Goal: Task Accomplishment & Management: Manage account settings

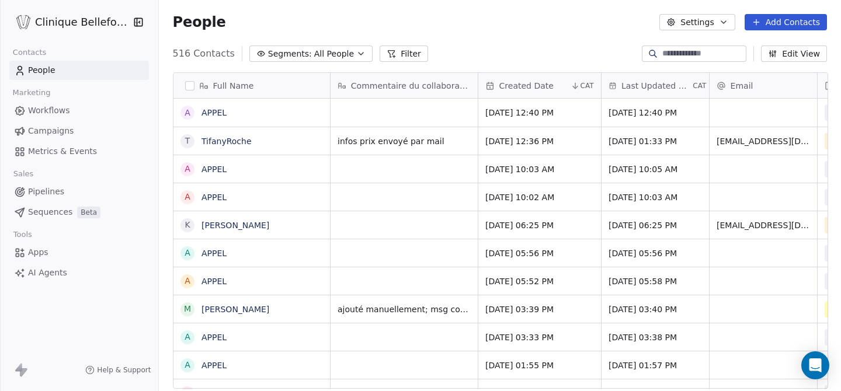
scroll to position [344, 683]
click at [380, 226] on div "grid" at bounding box center [403, 224] width 147 height 27
click at [351, 219] on div "grid" at bounding box center [403, 224] width 147 height 27
type textarea "**********"
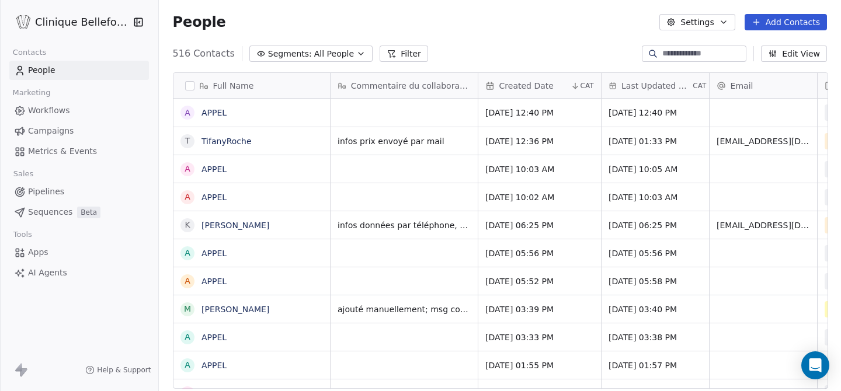
click at [652, 221] on html "Clinique Bellefontaine Contacts People Marketing Workflows Campaigns Metrics & …" at bounding box center [420, 195] width 841 height 391
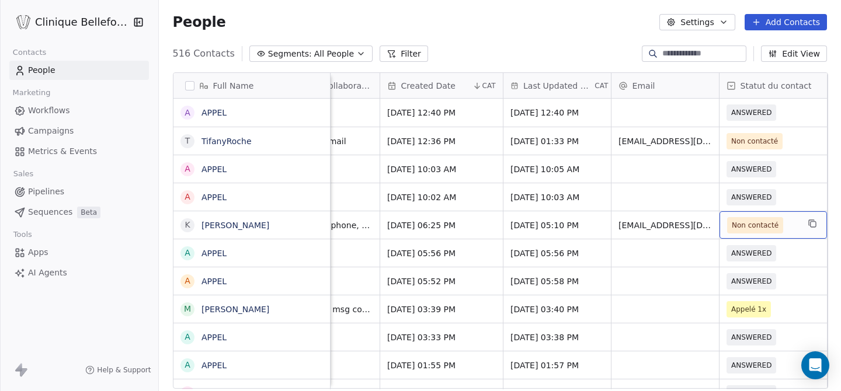
click at [762, 229] on span "Non contacté" at bounding box center [754, 225] width 47 height 12
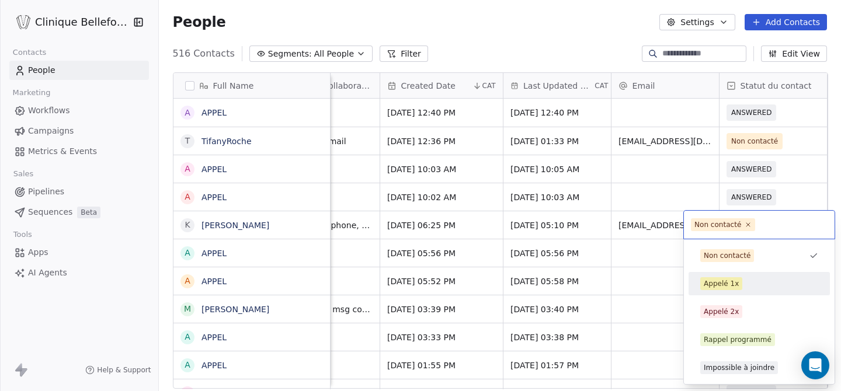
click at [713, 287] on div "Appelé 1x" at bounding box center [720, 283] width 35 height 11
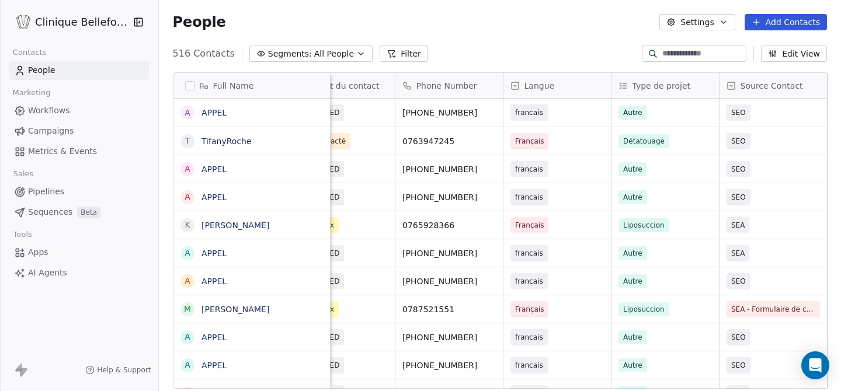
scroll to position [0, 641]
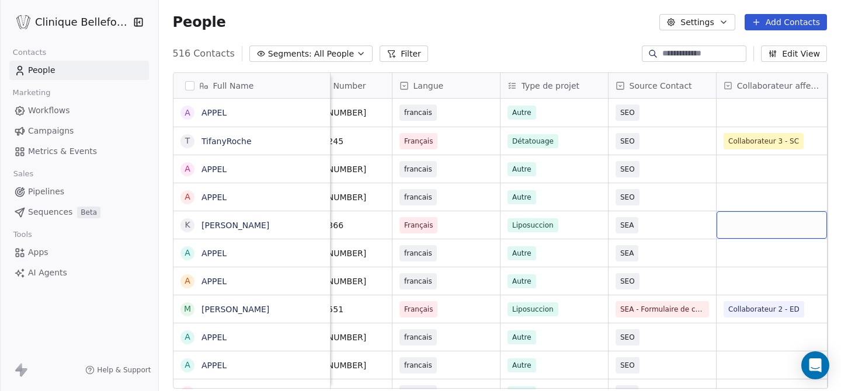
click at [776, 222] on div "grid" at bounding box center [771, 224] width 110 height 27
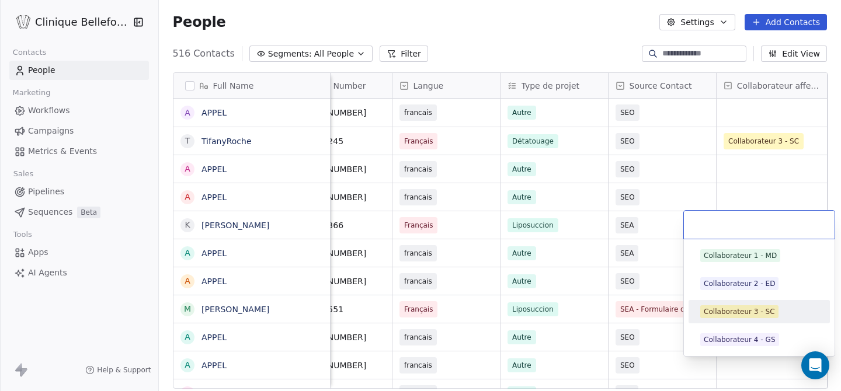
click at [723, 316] on div "Collaborateur 3 - SC" at bounding box center [738, 311] width 71 height 11
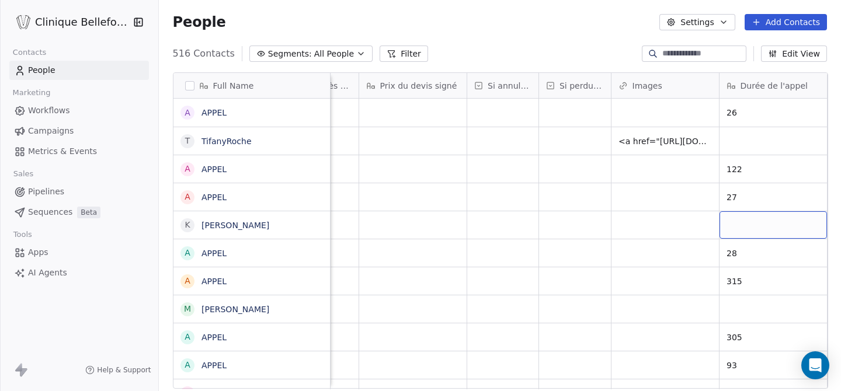
scroll to position [0, 2448]
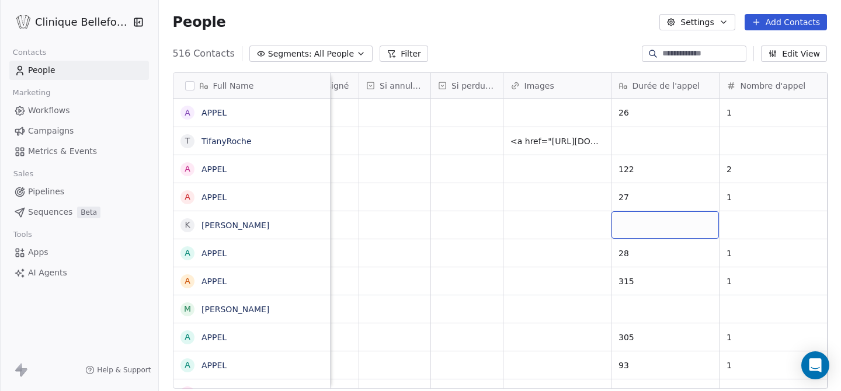
click at [677, 229] on div "grid" at bounding box center [664, 224] width 107 height 27
type textarea "****"
click at [661, 288] on html "Clinique Bellefontaine Contacts People Marketing Workflows Campaigns Metrics & …" at bounding box center [420, 195] width 841 height 391
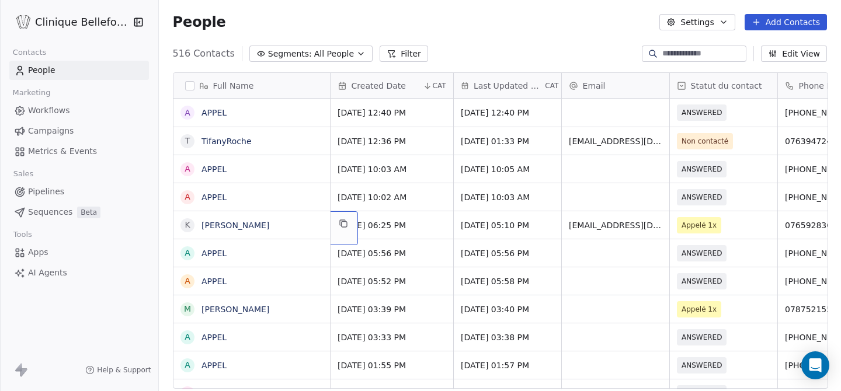
scroll to position [0, 0]
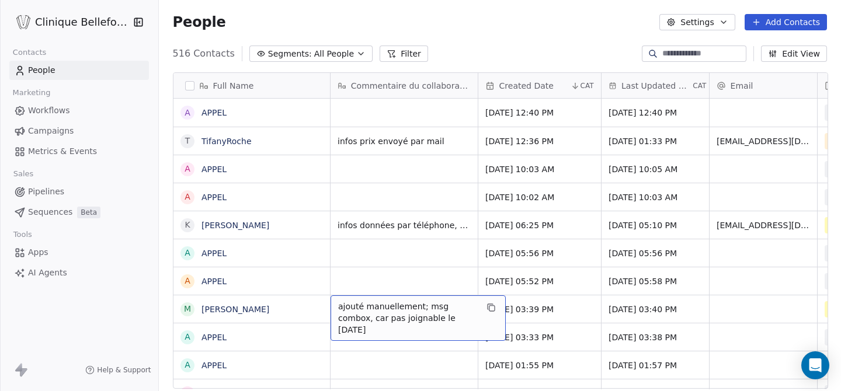
click at [420, 314] on span "ajouté manuellement; msg combox, car pas joignable le [DATE]" at bounding box center [407, 318] width 139 height 35
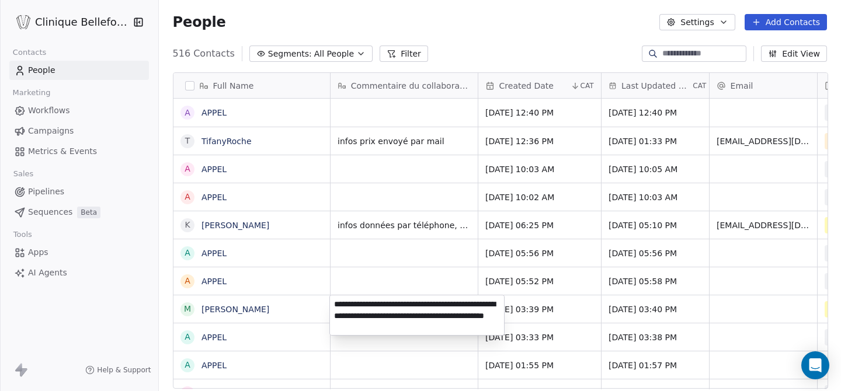
type textarea "**********"
click at [755, 312] on html "Clinique Bellefontaine Contacts People Marketing Workflows Campaigns Metrics & …" at bounding box center [420, 195] width 841 height 391
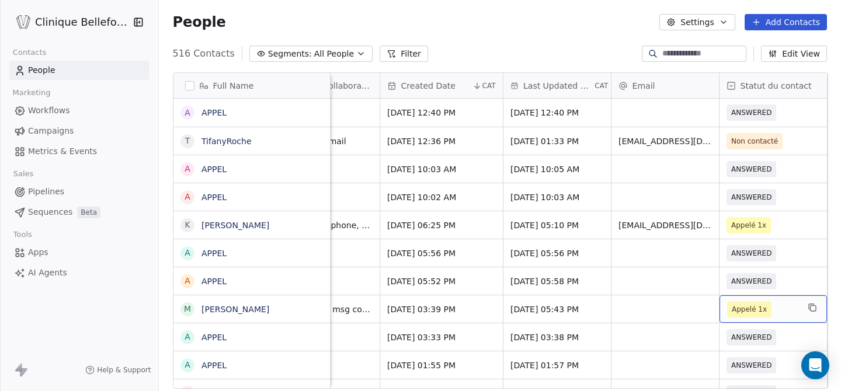
scroll to position [0, 206]
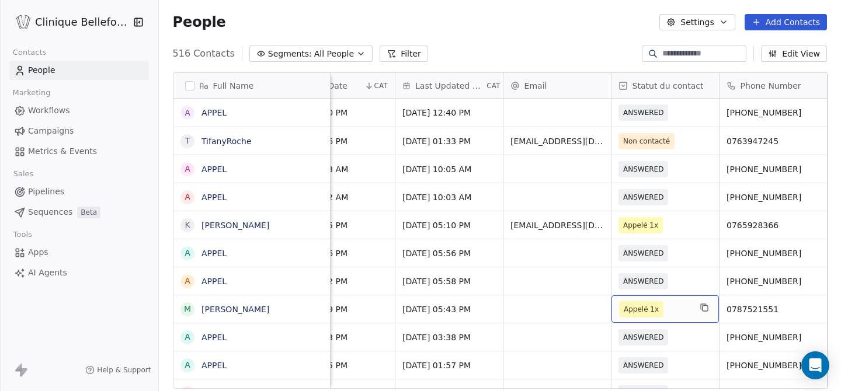
click at [643, 310] on span "Appelé 1x" at bounding box center [640, 310] width 35 height 12
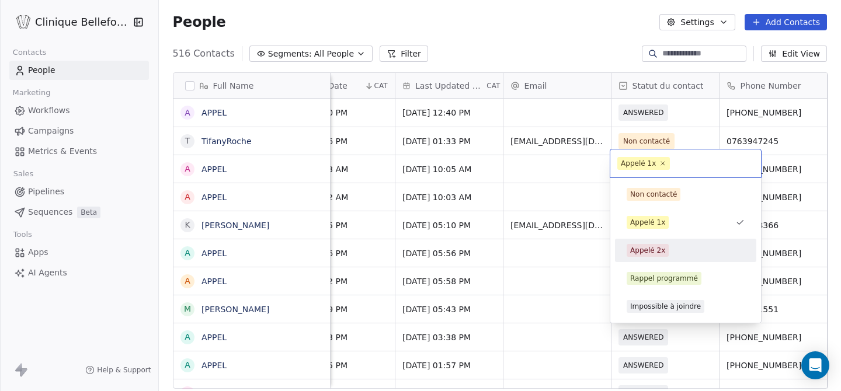
click at [662, 250] on div "Appelé 2x" at bounding box center [647, 250] width 35 height 11
